Goal: Communication & Community: Ask a question

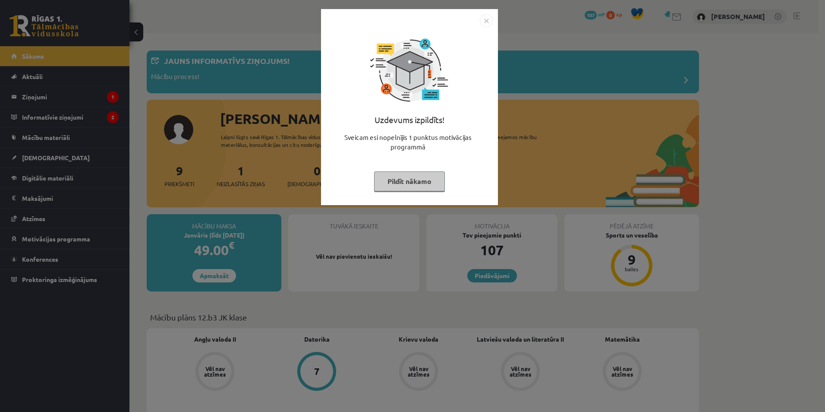
click at [399, 178] on button "Pildīt nākamo" at bounding box center [409, 181] width 71 height 20
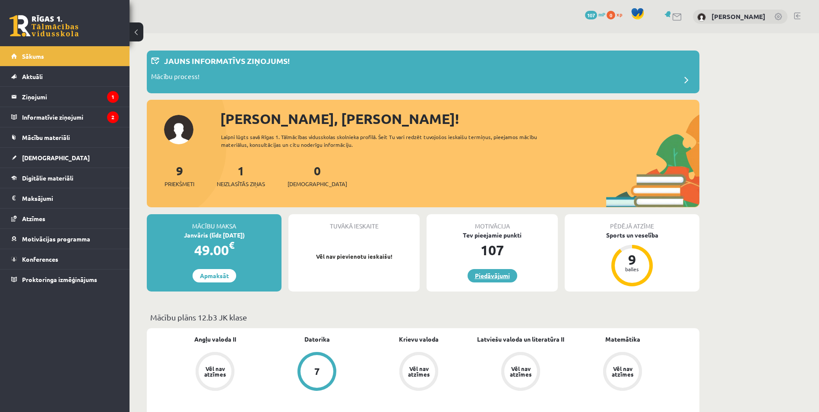
click at [489, 273] on link "Piedāvājumi" at bounding box center [493, 275] width 50 height 13
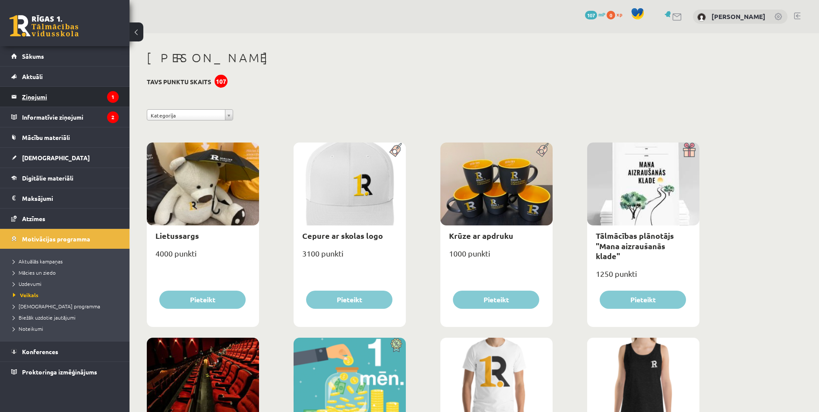
click at [73, 99] on legend "Ziņojumi 1" at bounding box center [70, 97] width 97 height 20
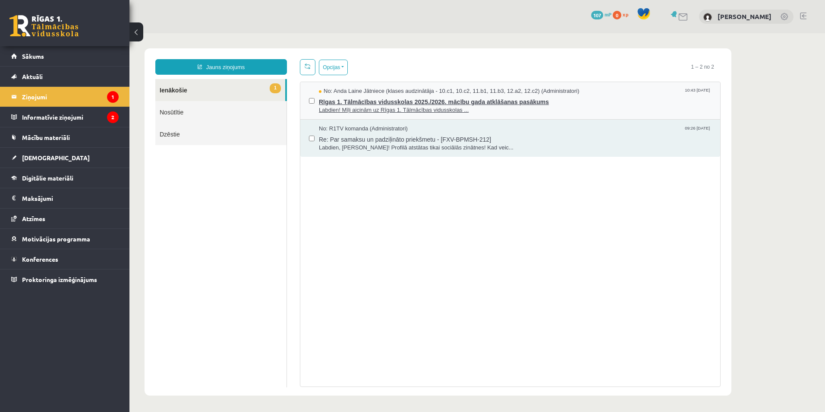
click at [369, 106] on span "Labdien! Mīļi aicinām uz Rīgas 1. Tālmācības vidusskolas ..." at bounding box center [515, 110] width 393 height 8
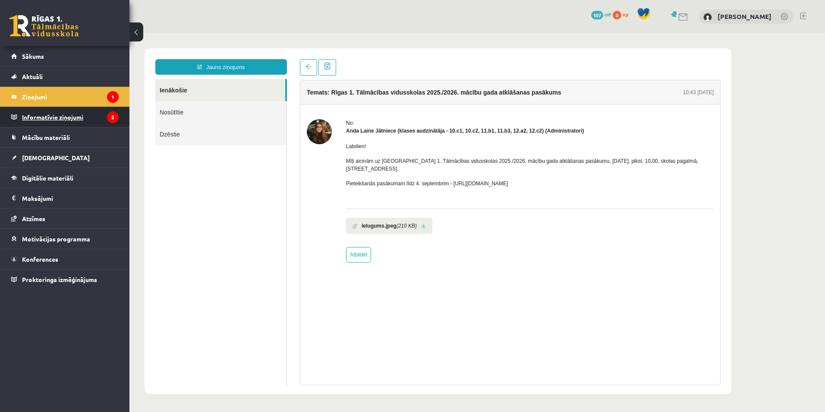
click at [80, 119] on legend "Informatīvie ziņojumi 2" at bounding box center [70, 117] width 97 height 20
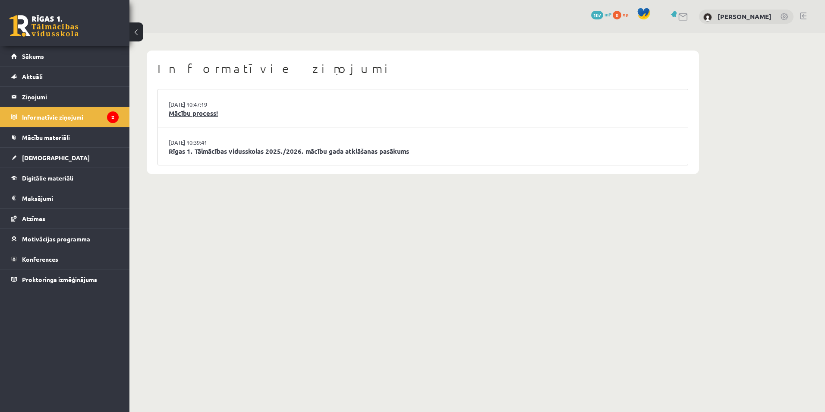
click at [207, 114] on link "Mācību process!" at bounding box center [423, 113] width 509 height 10
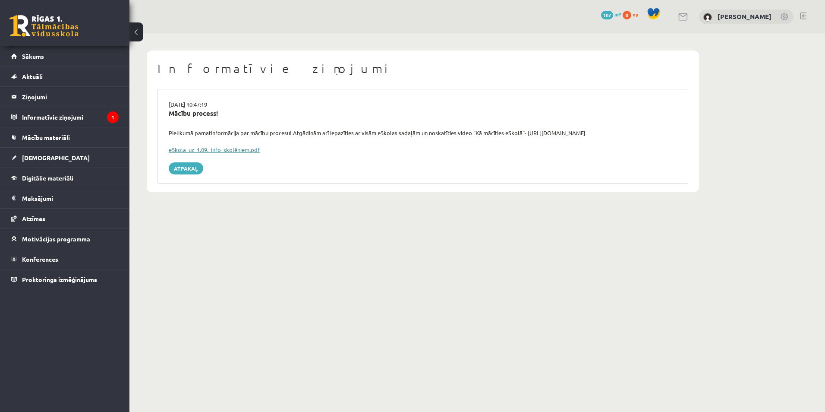
click at [232, 150] on link "eSkola_uz_1.09._info_skolēniem.pdf" at bounding box center [214, 149] width 91 height 7
click at [63, 118] on legend "Informatīvie ziņojumi 1" at bounding box center [70, 117] width 97 height 20
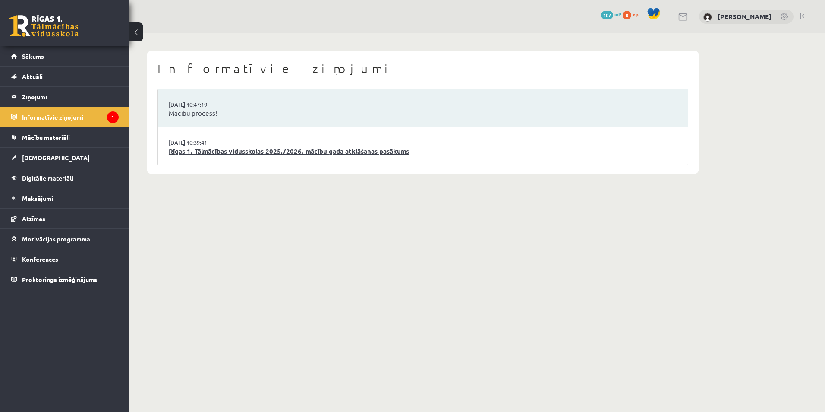
click at [277, 155] on link "Rīgas 1. Tālmācības vidusskolas 2025./2026. mācību gada atklāšanas pasākums" at bounding box center [423, 151] width 509 height 10
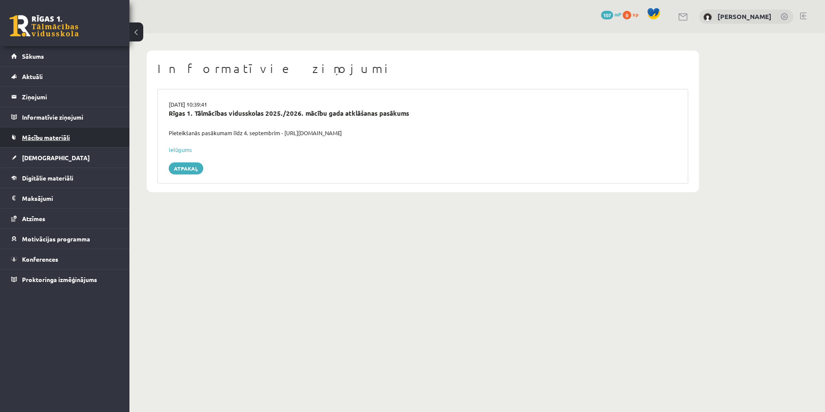
click at [66, 134] on span "Mācību materiāli" at bounding box center [46, 137] width 48 height 8
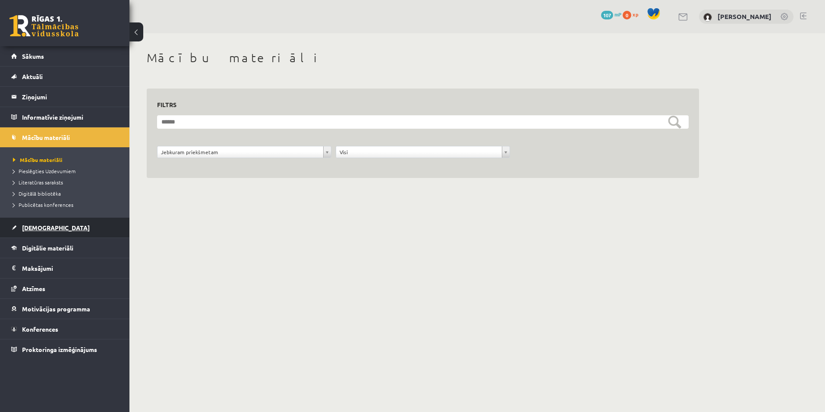
click at [65, 225] on link "[DEMOGRAPHIC_DATA]" at bounding box center [64, 228] width 107 height 20
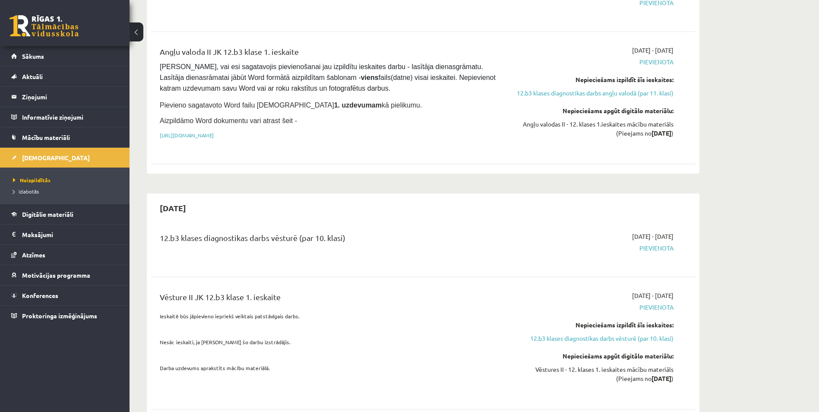
scroll to position [173, 0]
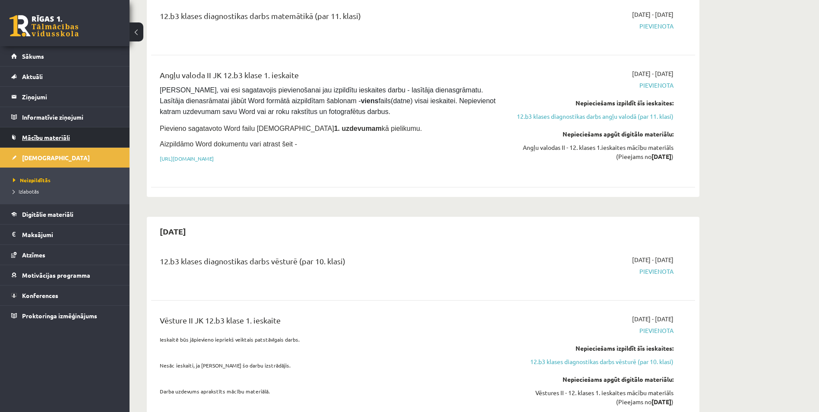
click at [54, 133] on link "Mācību materiāli" at bounding box center [64, 137] width 107 height 20
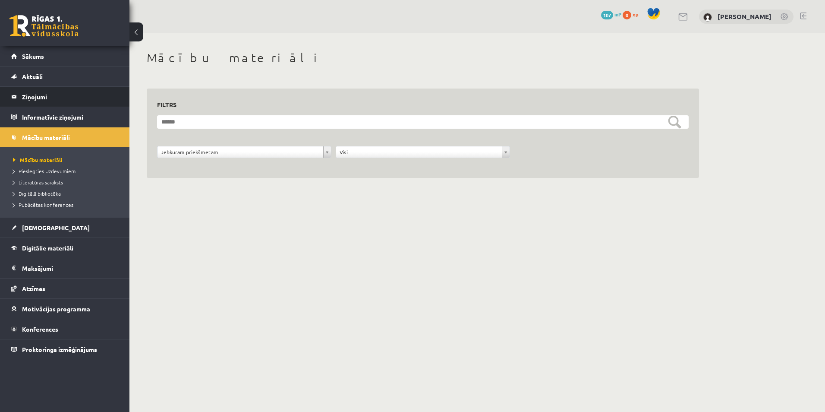
click at [54, 99] on legend "Ziņojumi 0" at bounding box center [70, 97] width 97 height 20
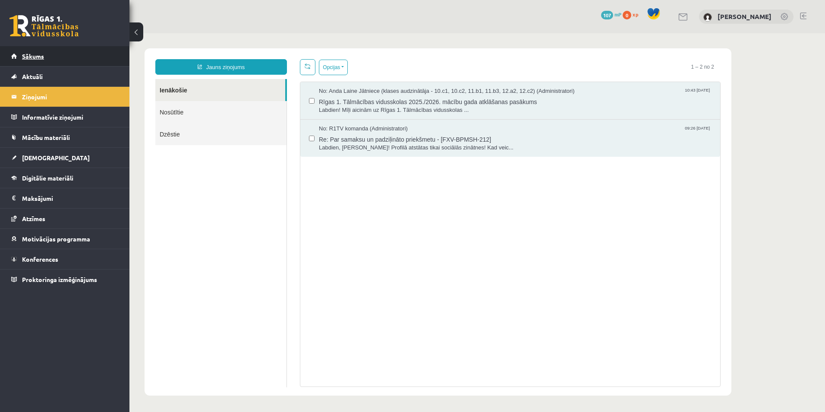
click at [83, 54] on link "Sākums" at bounding box center [64, 56] width 107 height 20
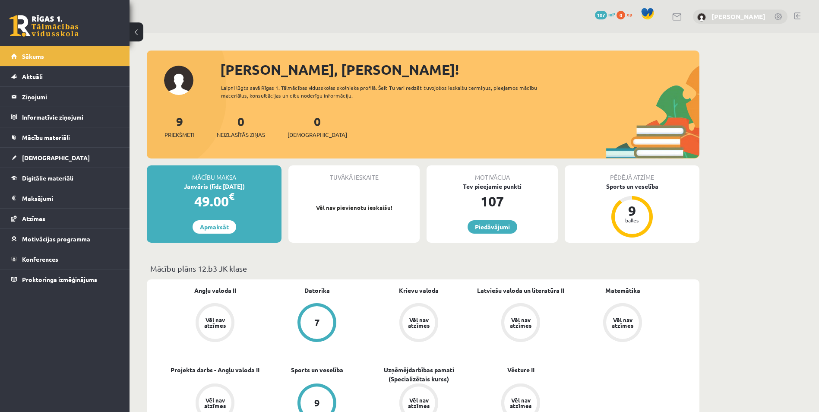
click at [732, 18] on link "[PERSON_NAME]" at bounding box center [738, 16] width 54 height 9
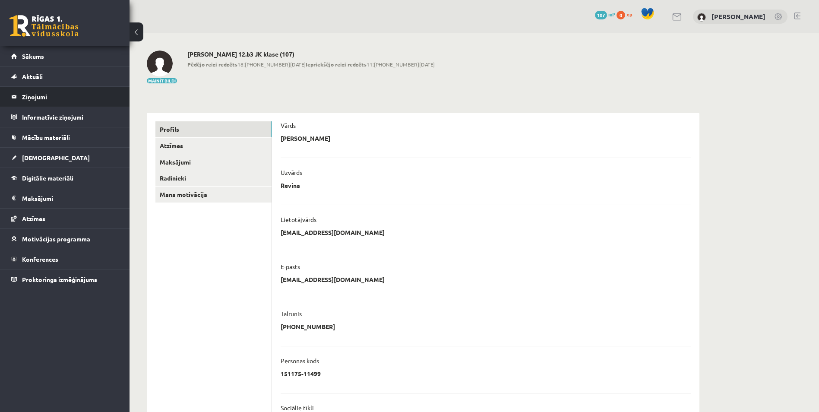
click at [43, 89] on legend "Ziņojumi 0" at bounding box center [70, 97] width 97 height 20
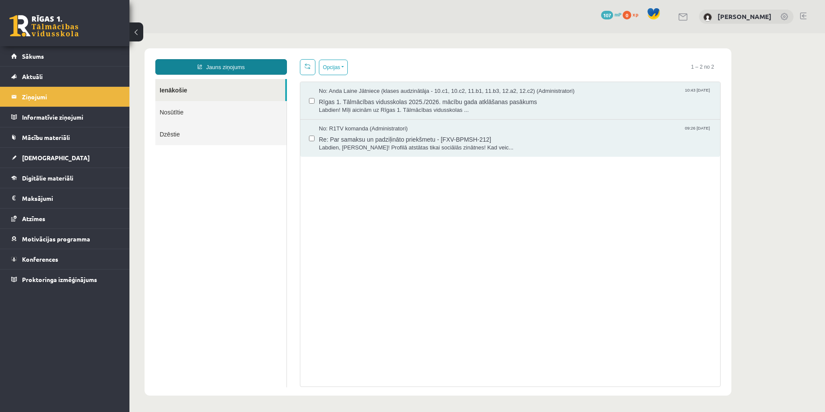
click at [236, 67] on link "Jauns ziņojums" at bounding box center [221, 67] width 132 height 16
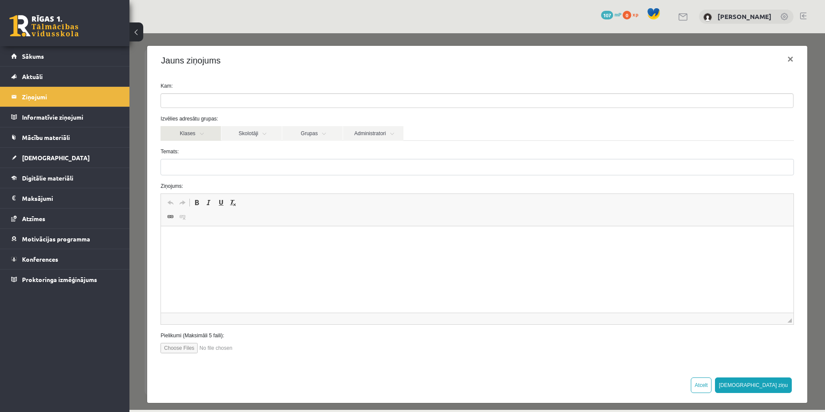
click at [214, 131] on link "Klases" at bounding box center [191, 133] width 60 height 15
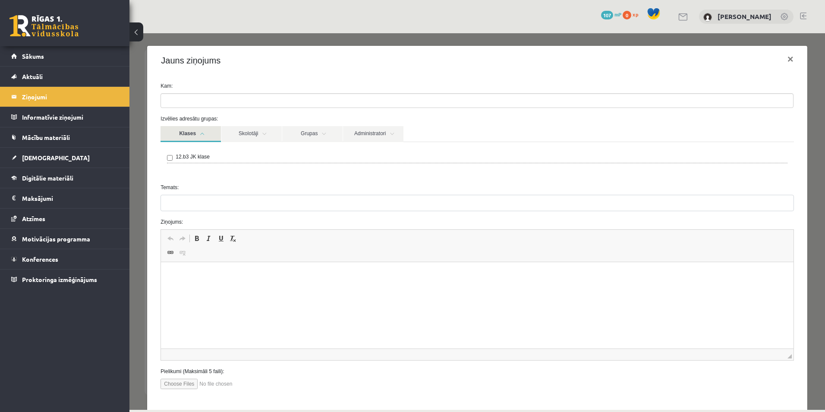
click at [212, 137] on link "Klases" at bounding box center [191, 134] width 60 height 16
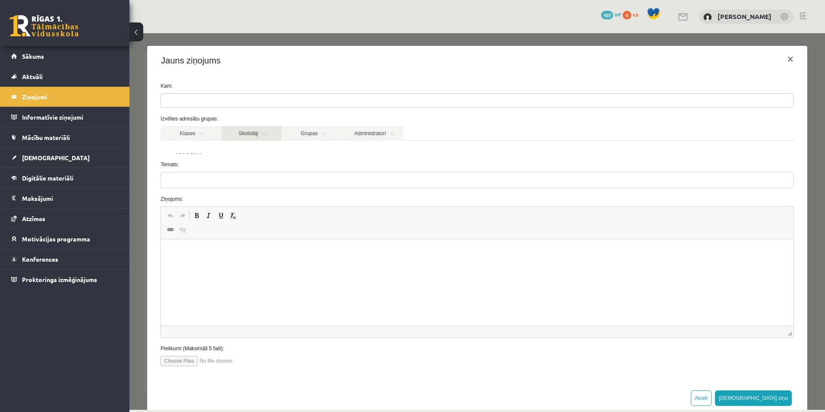
click at [253, 136] on link "Skolotāji" at bounding box center [251, 133] width 60 height 15
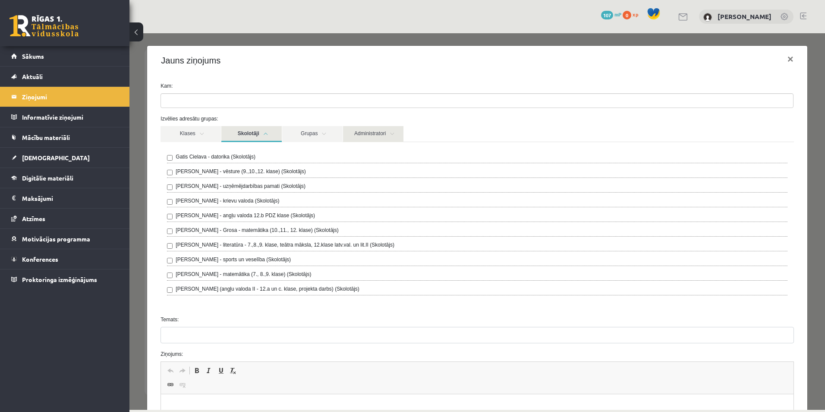
click at [360, 137] on link "Administratori" at bounding box center [373, 134] width 60 height 16
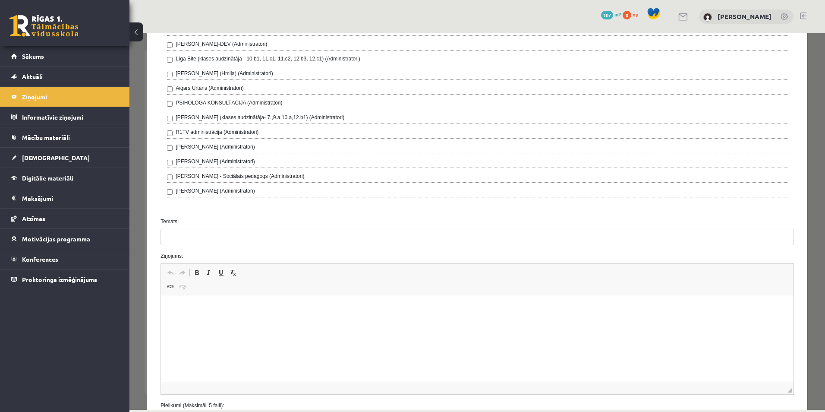
scroll to position [216, 0]
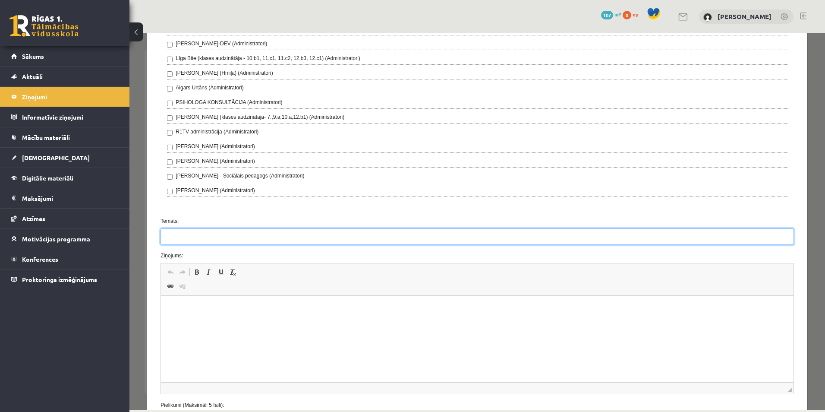
click at [206, 232] on input "Temats:" at bounding box center [477, 236] width 633 height 16
type input "**********"
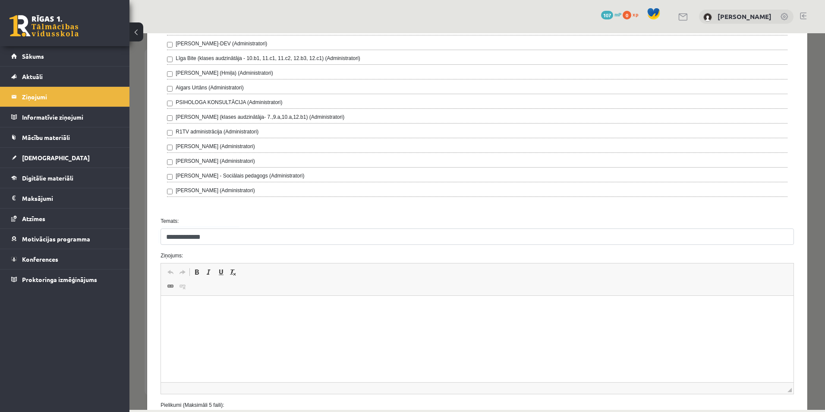
click at [205, 313] on p "Editor, wiswyg-editor-47363795629780-1756310074-810" at bounding box center [477, 308] width 615 height 9
drag, startPoint x: 203, startPoint y: 336, endPoint x: 199, endPoint y: 328, distance: 9.5
click at [203, 335] on p "**********" at bounding box center [474, 338] width 609 height 9
click at [199, 328] on body "**********" at bounding box center [477, 323] width 615 height 38
click at [185, 319] on p "Editor, wiswyg-editor-47363795629780-1756310074-810" at bounding box center [477, 323] width 615 height 9
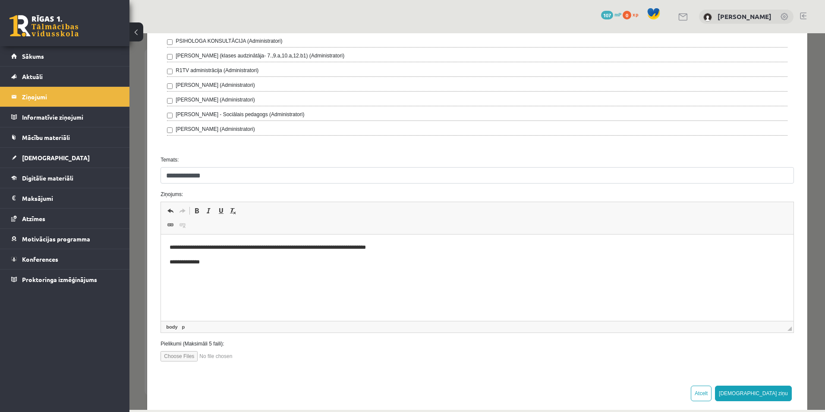
scroll to position [291, 0]
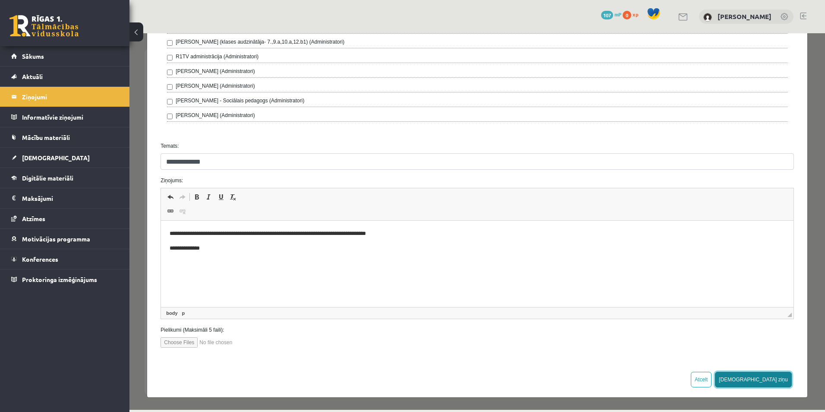
click at [775, 380] on button "Sūtīt ziņu" at bounding box center [753, 380] width 77 height 16
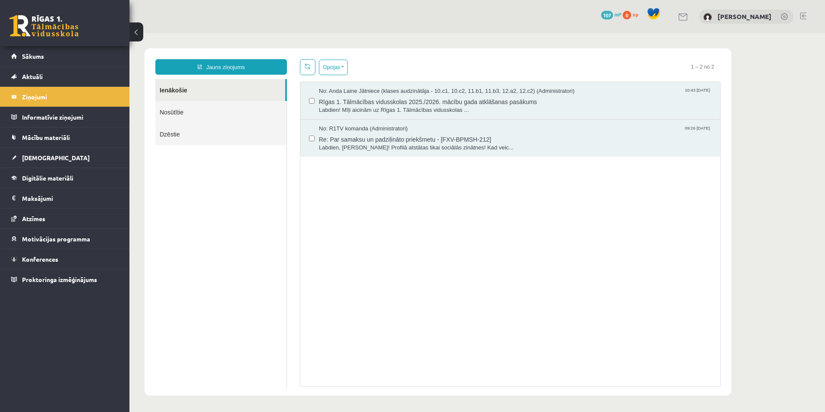
scroll to position [0, 0]
click at [227, 113] on link "Nosūtītie" at bounding box center [220, 112] width 131 height 22
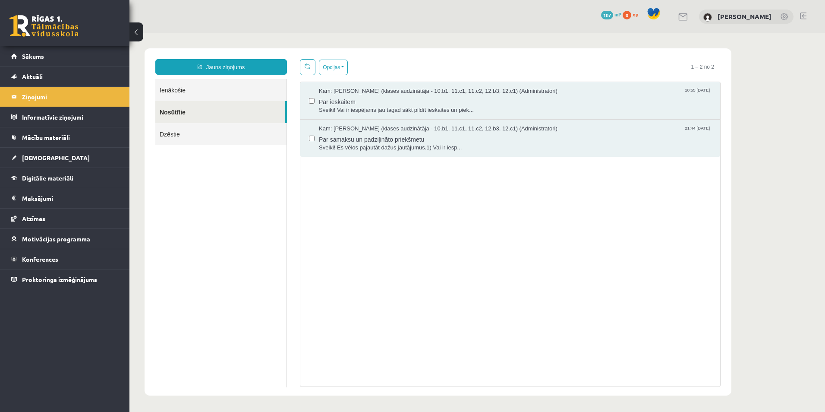
click at [226, 114] on link "Nosūtītie" at bounding box center [220, 112] width 130 height 22
click at [427, 135] on span "Par samaksu un padziļināto priekšmetu" at bounding box center [515, 138] width 393 height 11
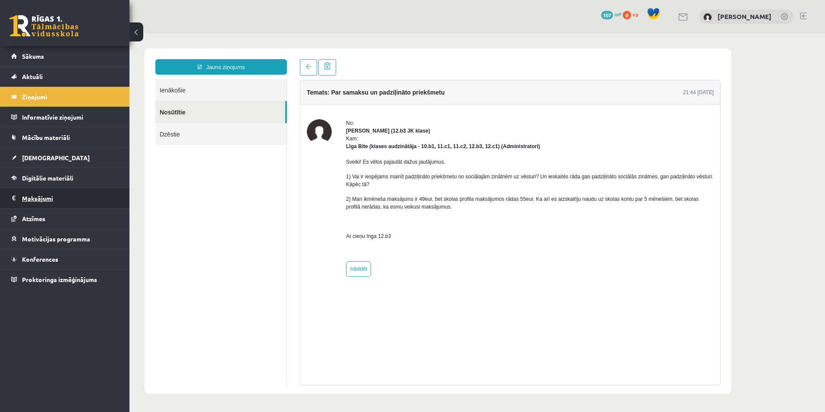
click at [51, 192] on legend "Maksājumi 0" at bounding box center [70, 198] width 97 height 20
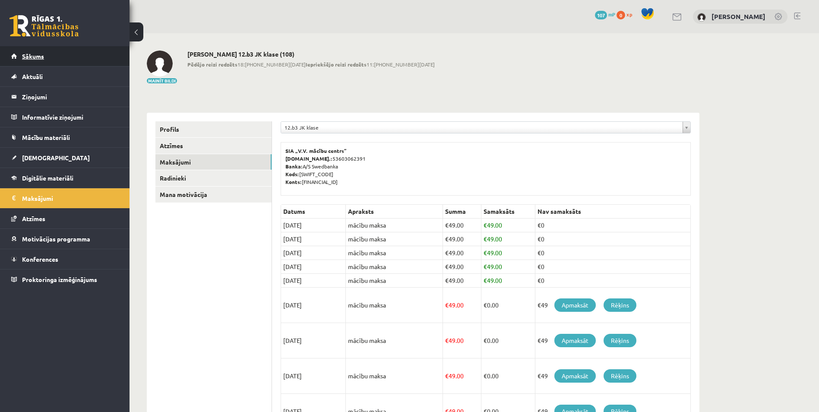
click at [59, 59] on link "Sākums" at bounding box center [64, 56] width 107 height 20
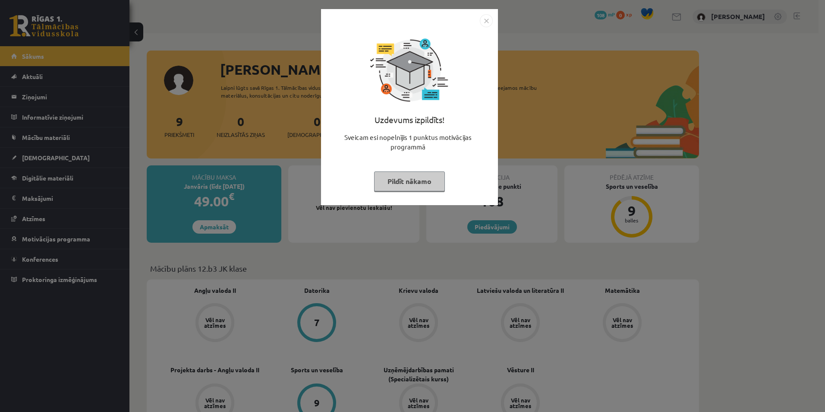
click at [403, 180] on button "Pildīt nākamo" at bounding box center [409, 181] width 71 height 20
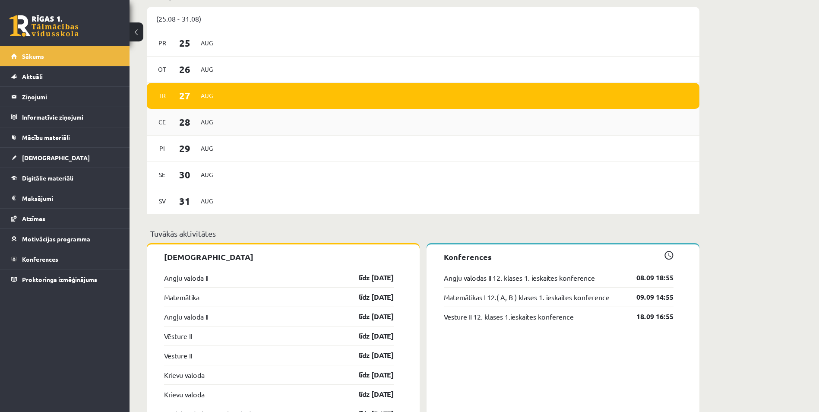
scroll to position [472, 0]
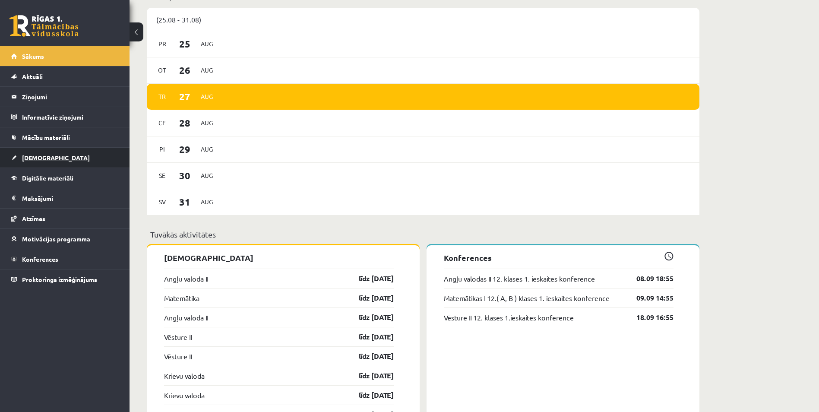
click at [78, 152] on link "[DEMOGRAPHIC_DATA]" at bounding box center [64, 158] width 107 height 20
